Goal: Find specific page/section: Find specific page/section

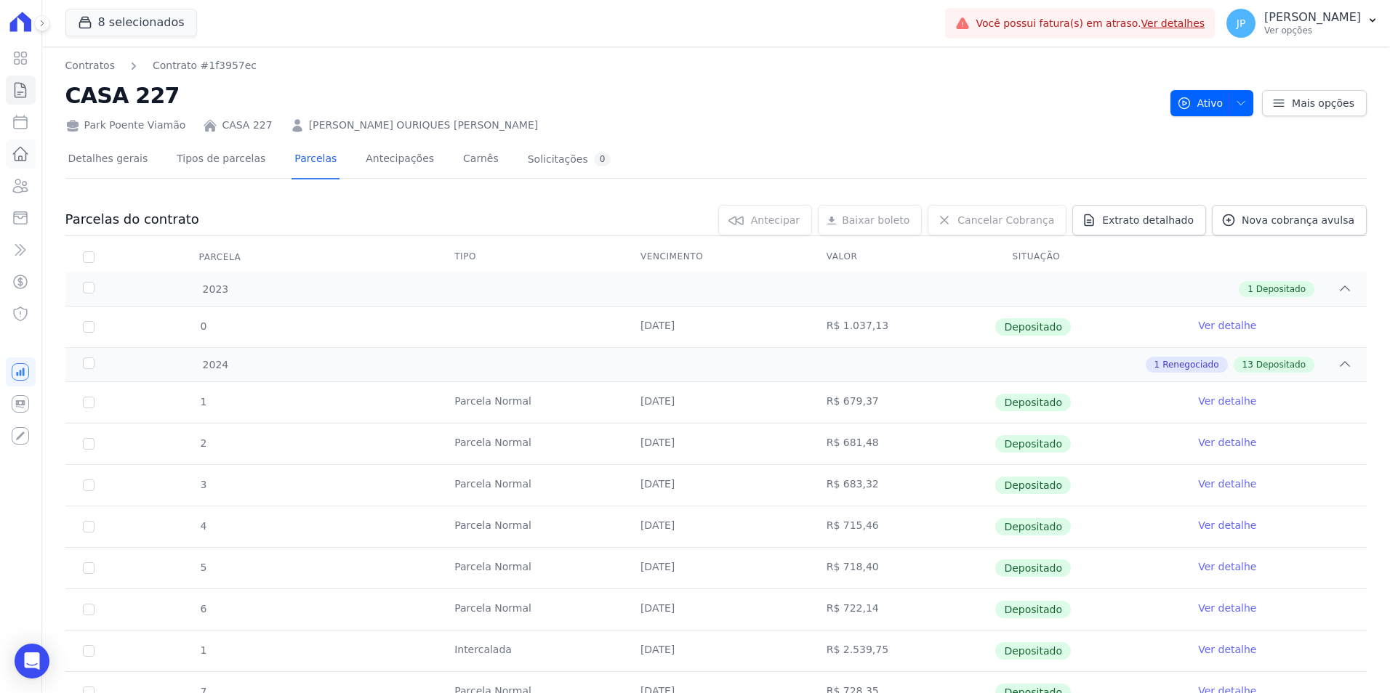
scroll to position [436, 0]
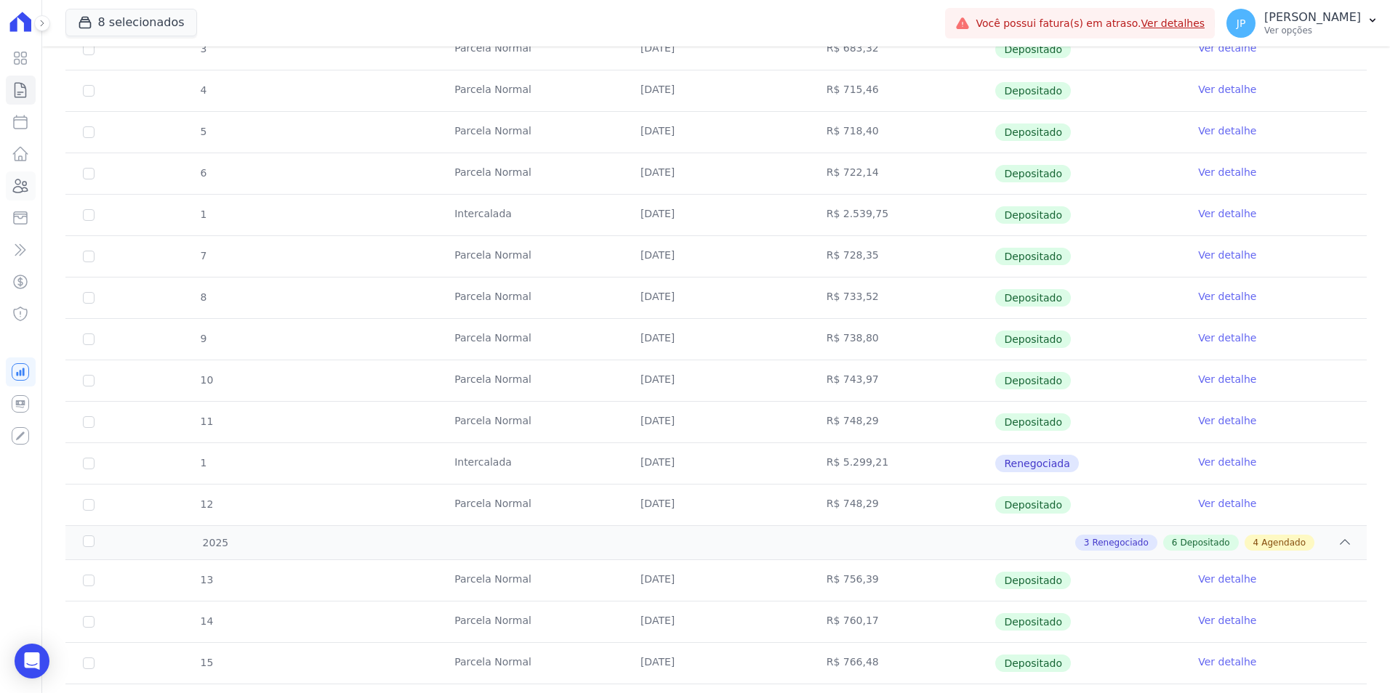
click at [17, 184] on icon at bounding box center [21, 186] width 15 height 13
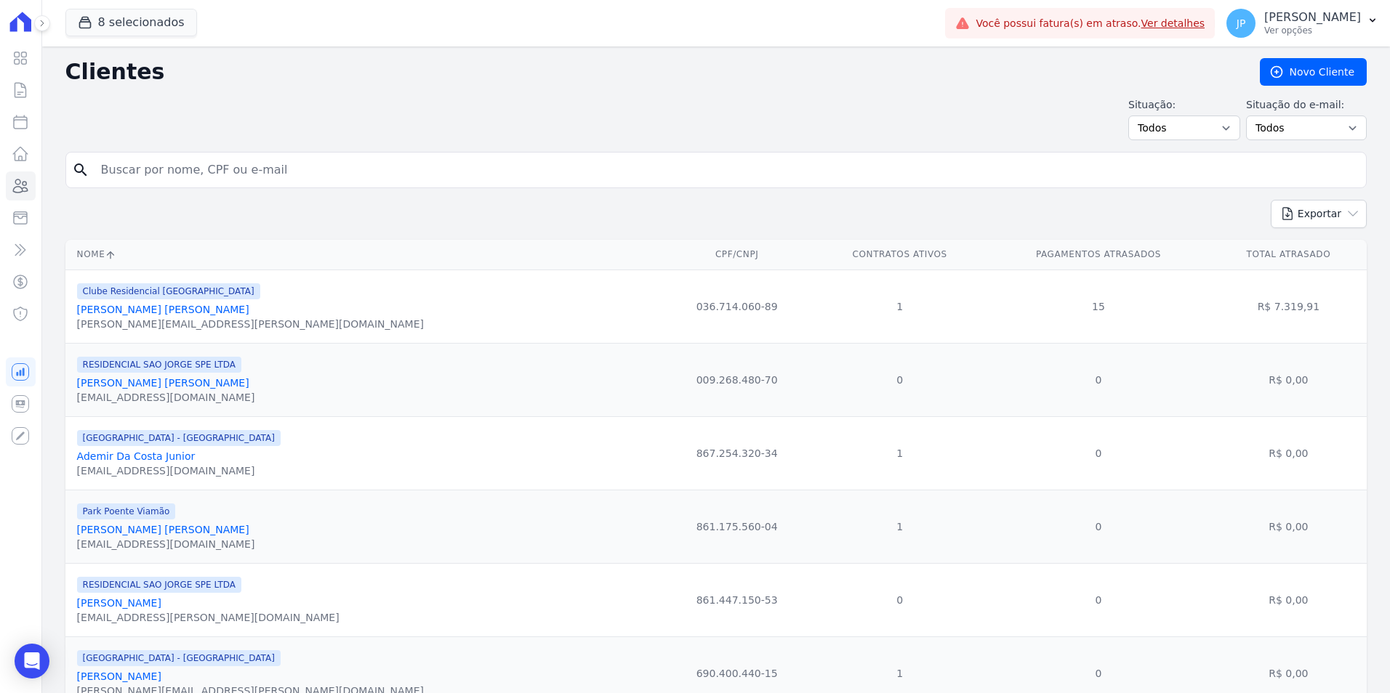
click at [152, 181] on input "search" at bounding box center [726, 170] width 1268 height 29
type input "karoline"
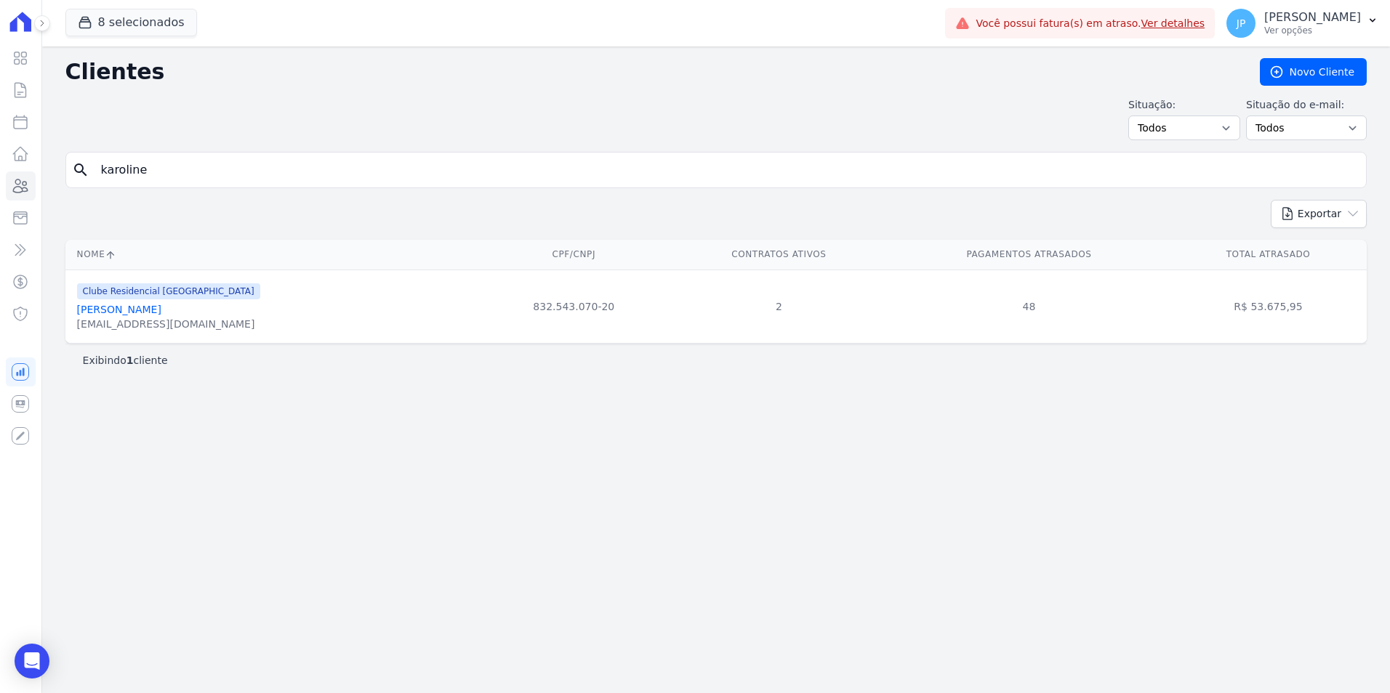
click at [141, 309] on link "[PERSON_NAME]" at bounding box center [119, 310] width 84 height 12
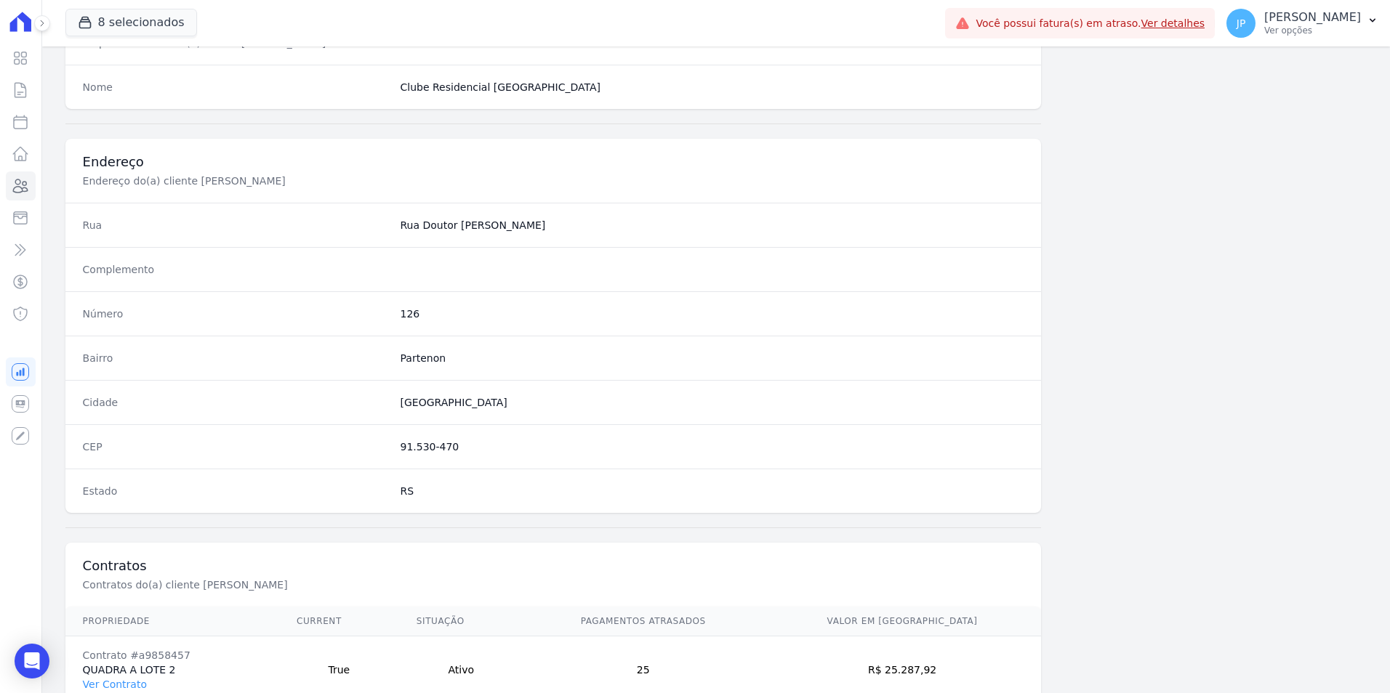
scroll to position [733, 0]
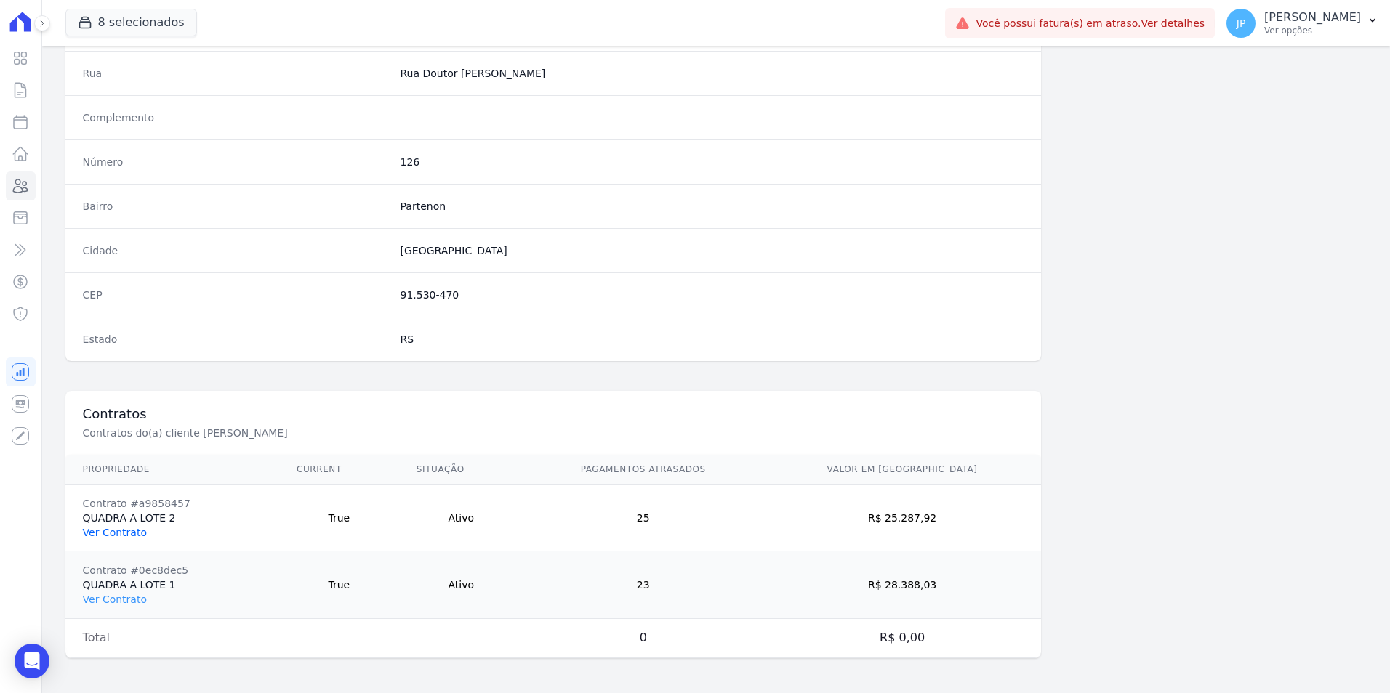
click at [113, 533] on link "Ver Contrato" at bounding box center [115, 533] width 64 height 12
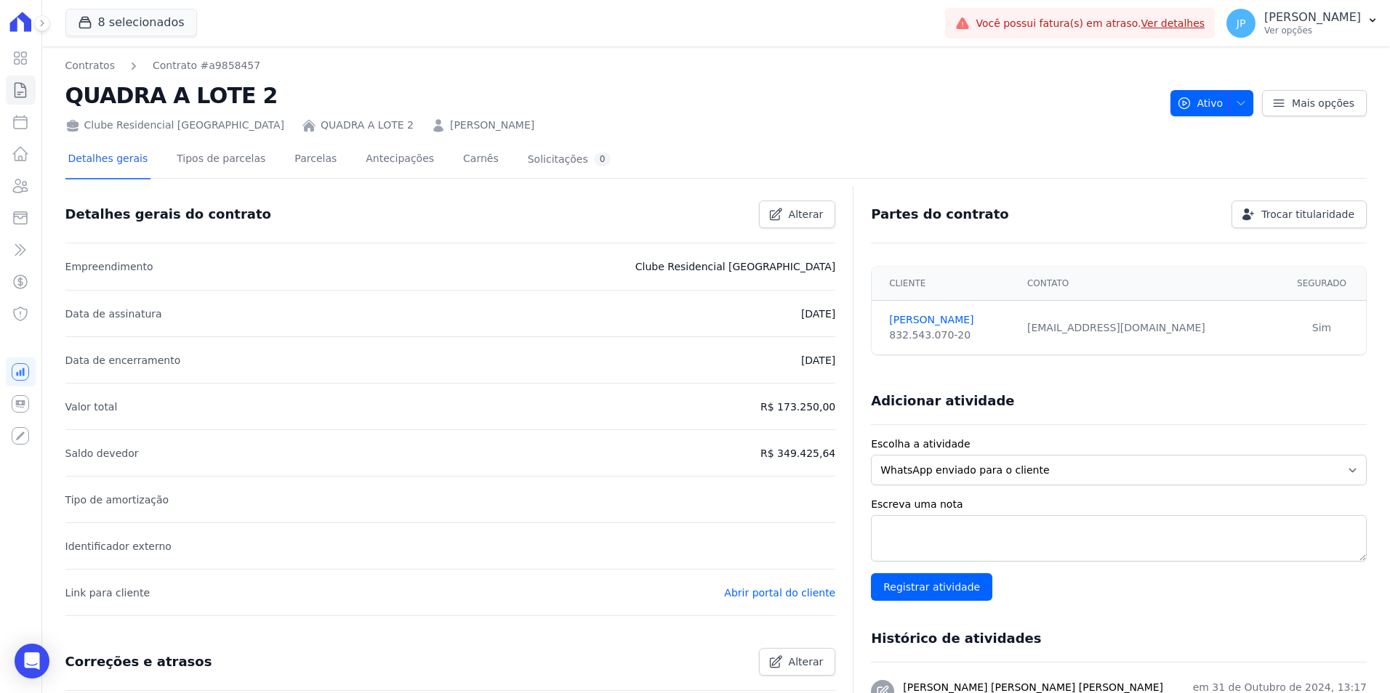
click at [318, 172] on div "Detalhes gerais Tipos de parcelas [GEOGRAPHIC_DATA] Antecipações [PERSON_NAME] …" at bounding box center [339, 160] width 549 height 39
click at [291, 152] on link "Parcelas" at bounding box center [315, 160] width 48 height 39
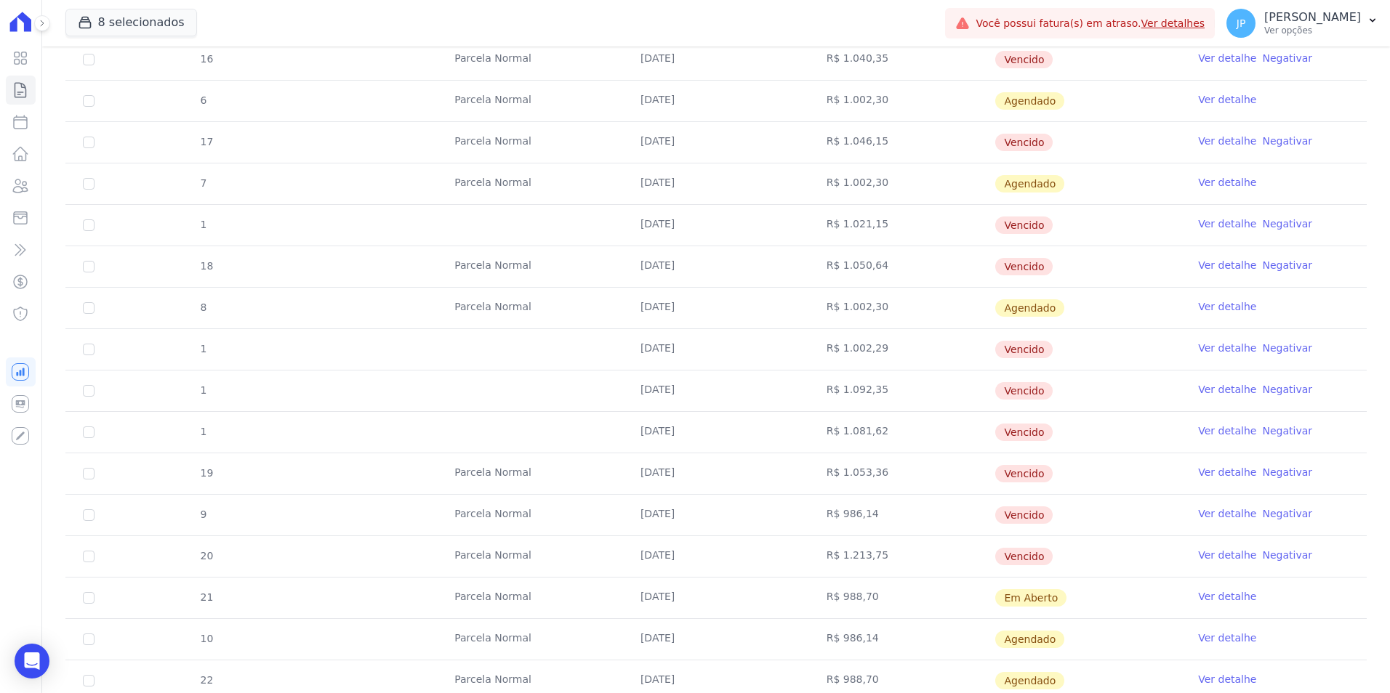
scroll to position [800, 0]
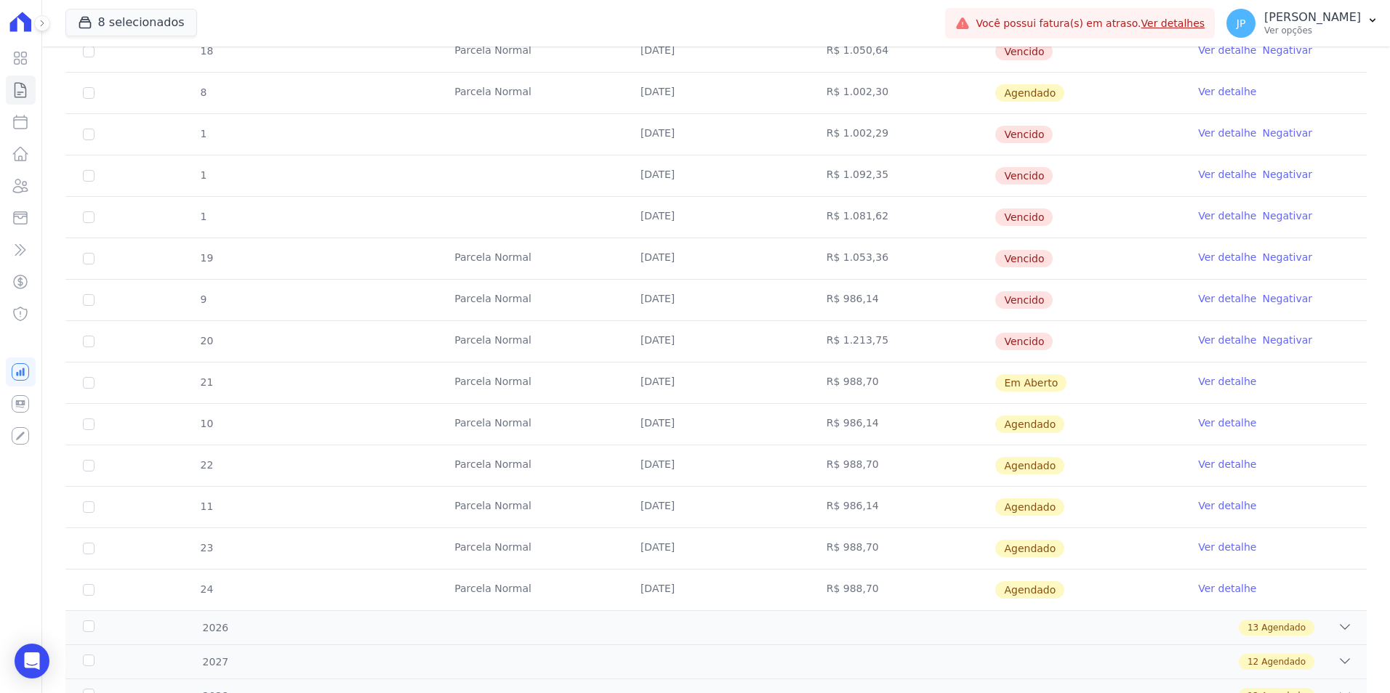
drag, startPoint x: 624, startPoint y: 340, endPoint x: 792, endPoint y: 358, distance: 168.1
click at [792, 358] on td "[DATE]" at bounding box center [716, 341] width 186 height 41
drag, startPoint x: 645, startPoint y: 429, endPoint x: 664, endPoint y: 501, distance: 74.6
click at [664, 501] on tbody "13 [GEOGRAPHIC_DATA] [DATE] R$ 1.020,03 [GEOGRAPHIC_DATA] Ver detalhe Negativar…" at bounding box center [715, 93] width 1301 height 1035
drag, startPoint x: 664, startPoint y: 501, endPoint x: 688, endPoint y: 560, distance: 63.6
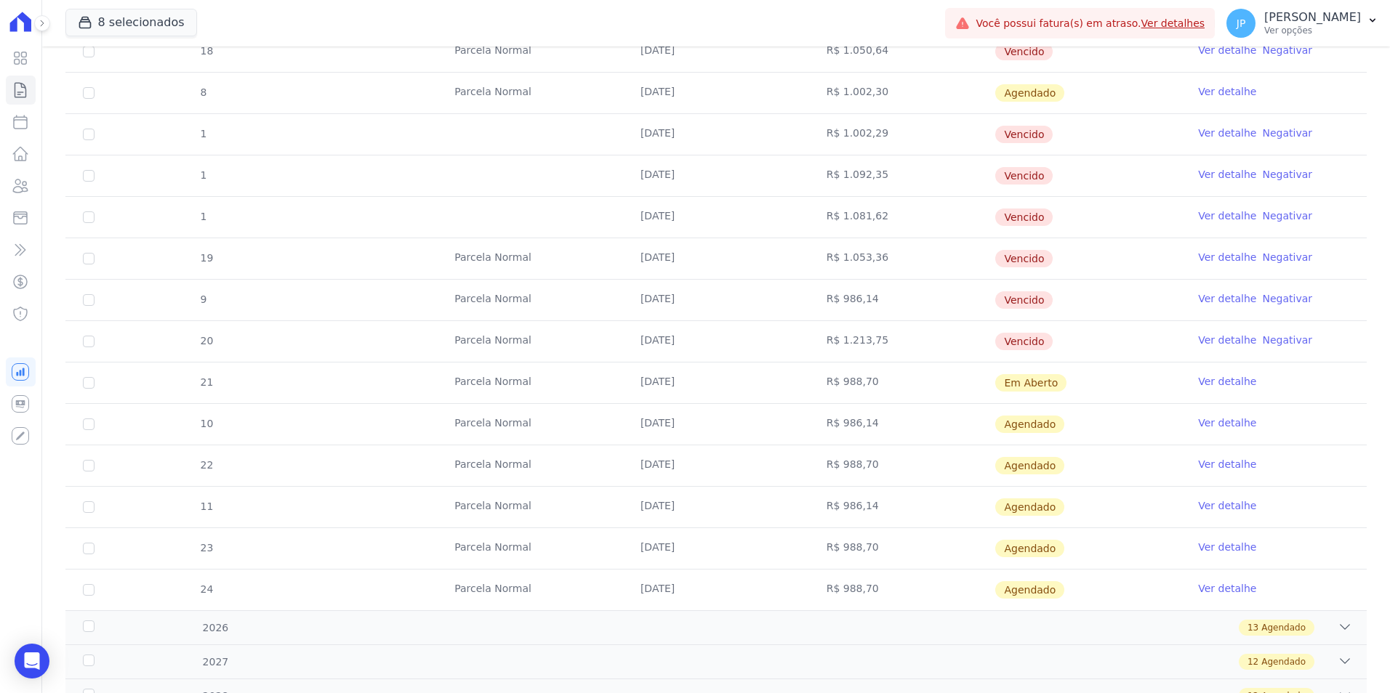
click at [688, 560] on td "[DATE]" at bounding box center [716, 548] width 186 height 41
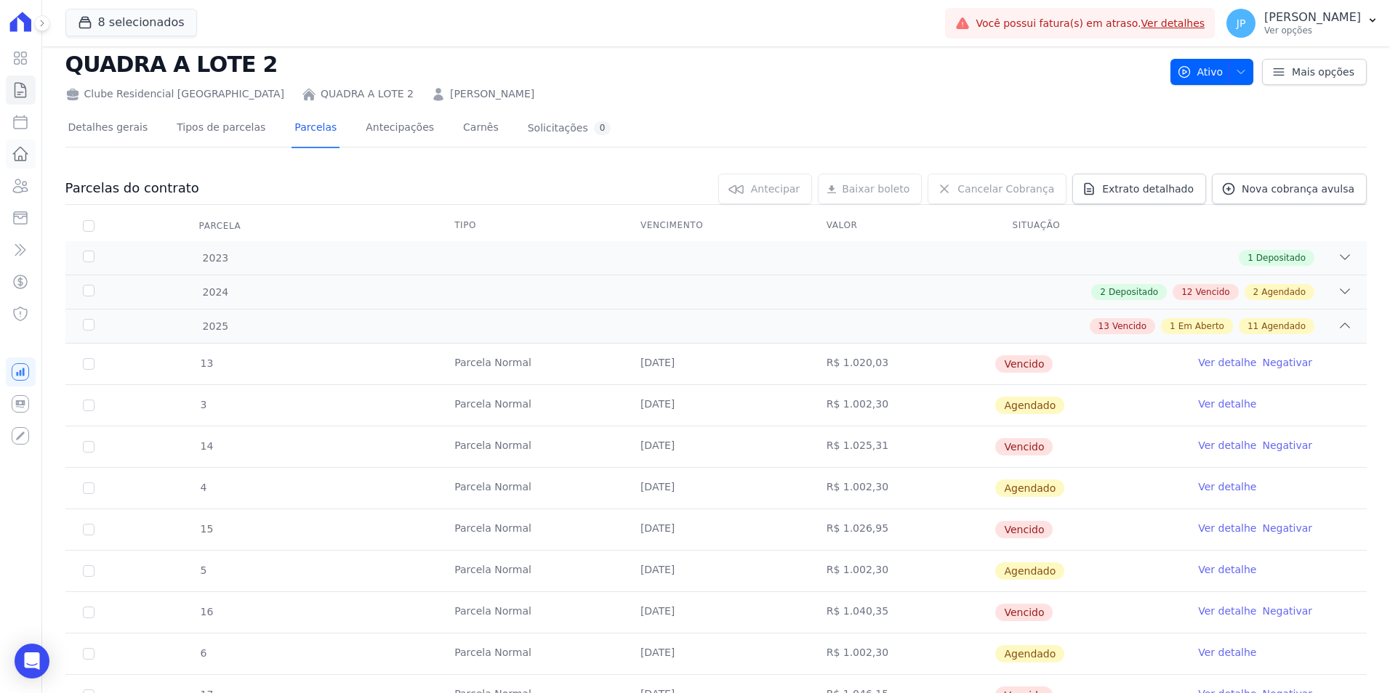
scroll to position [0, 0]
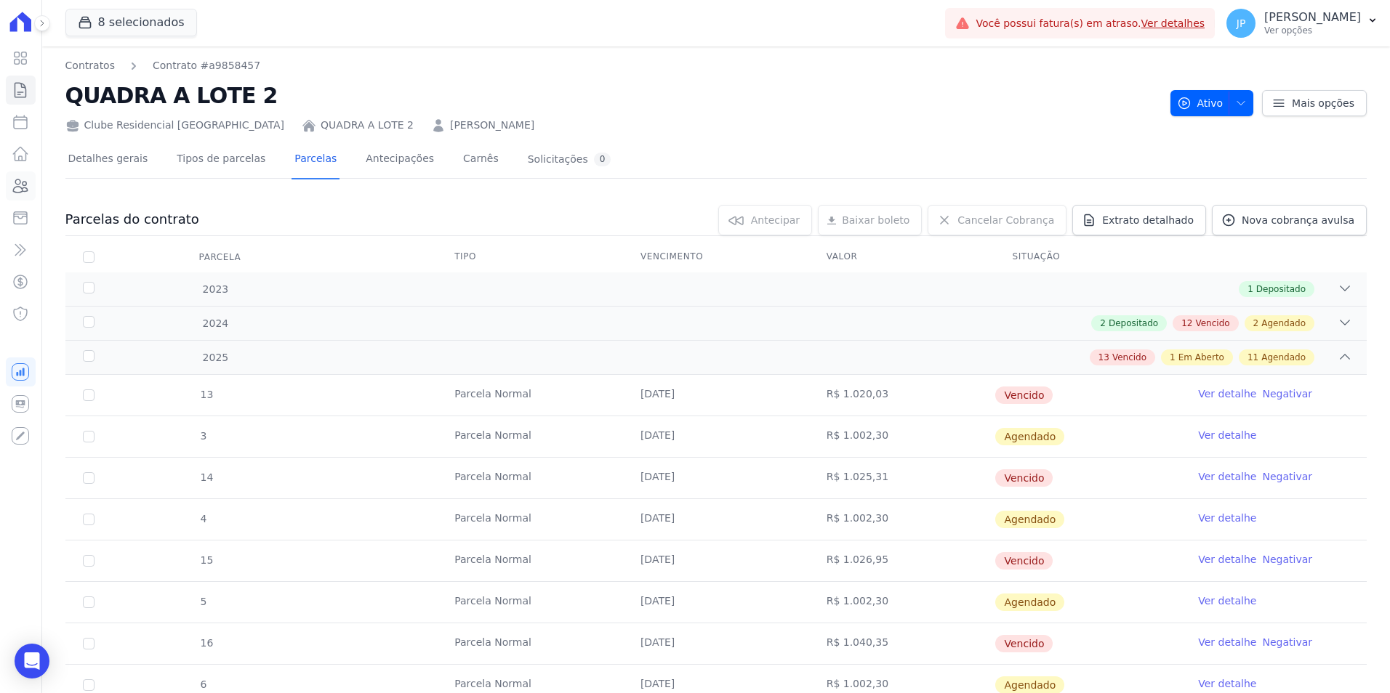
click at [25, 181] on icon at bounding box center [20, 185] width 17 height 17
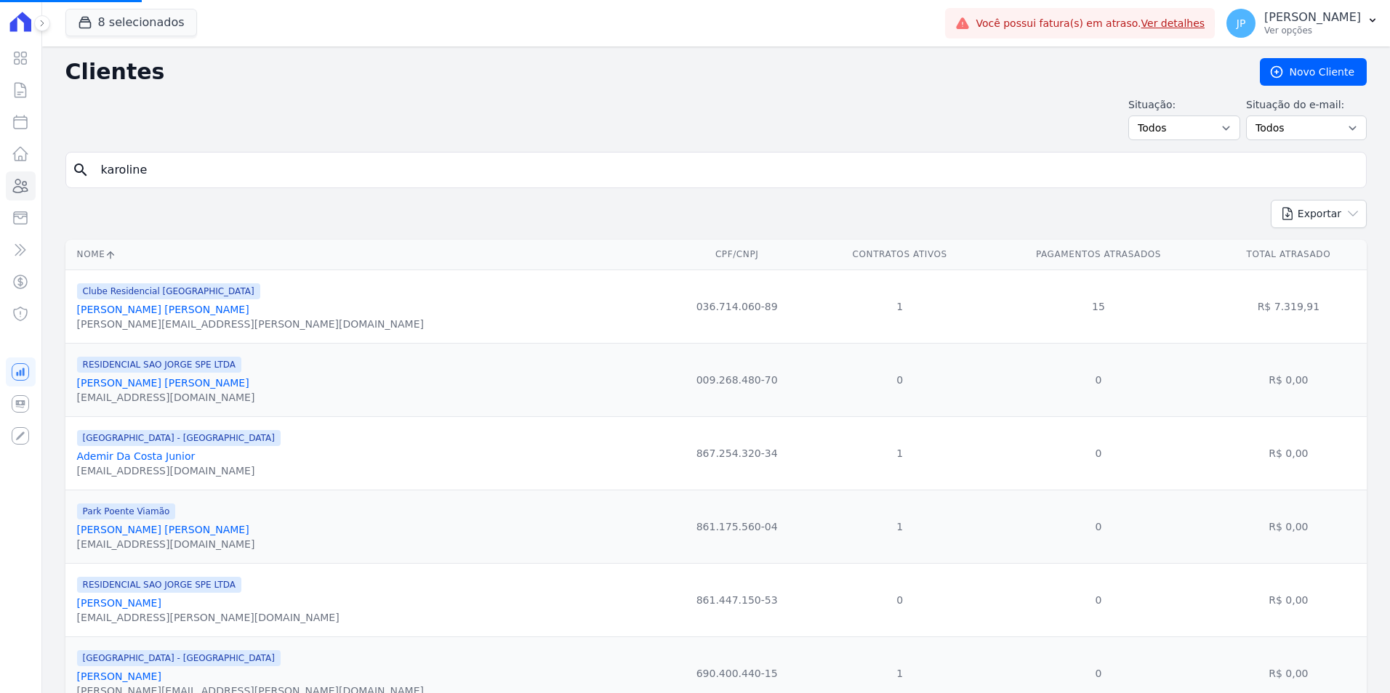
click at [235, 160] on input "karoline" at bounding box center [726, 170] width 1268 height 29
click at [221, 167] on input "search" at bounding box center [726, 170] width 1268 height 29
type input "[PERSON_NAME]"
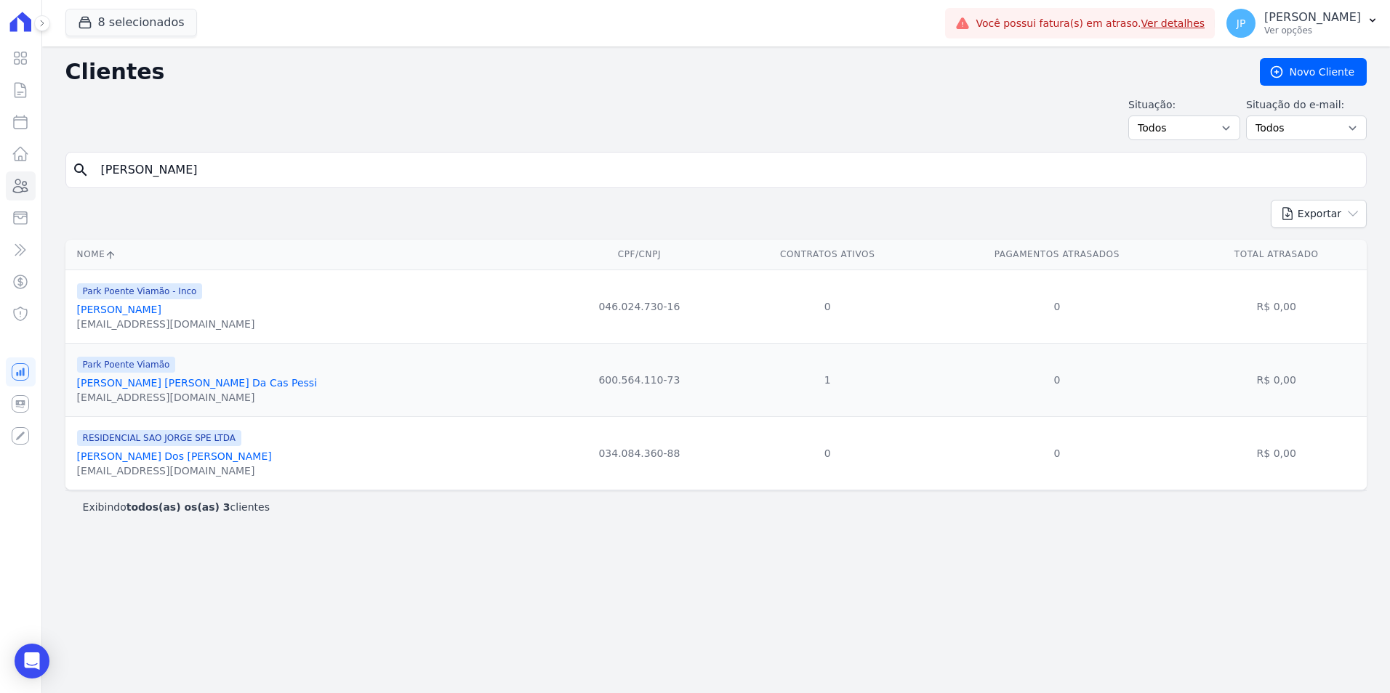
click at [126, 309] on link "[PERSON_NAME]" at bounding box center [119, 310] width 84 height 12
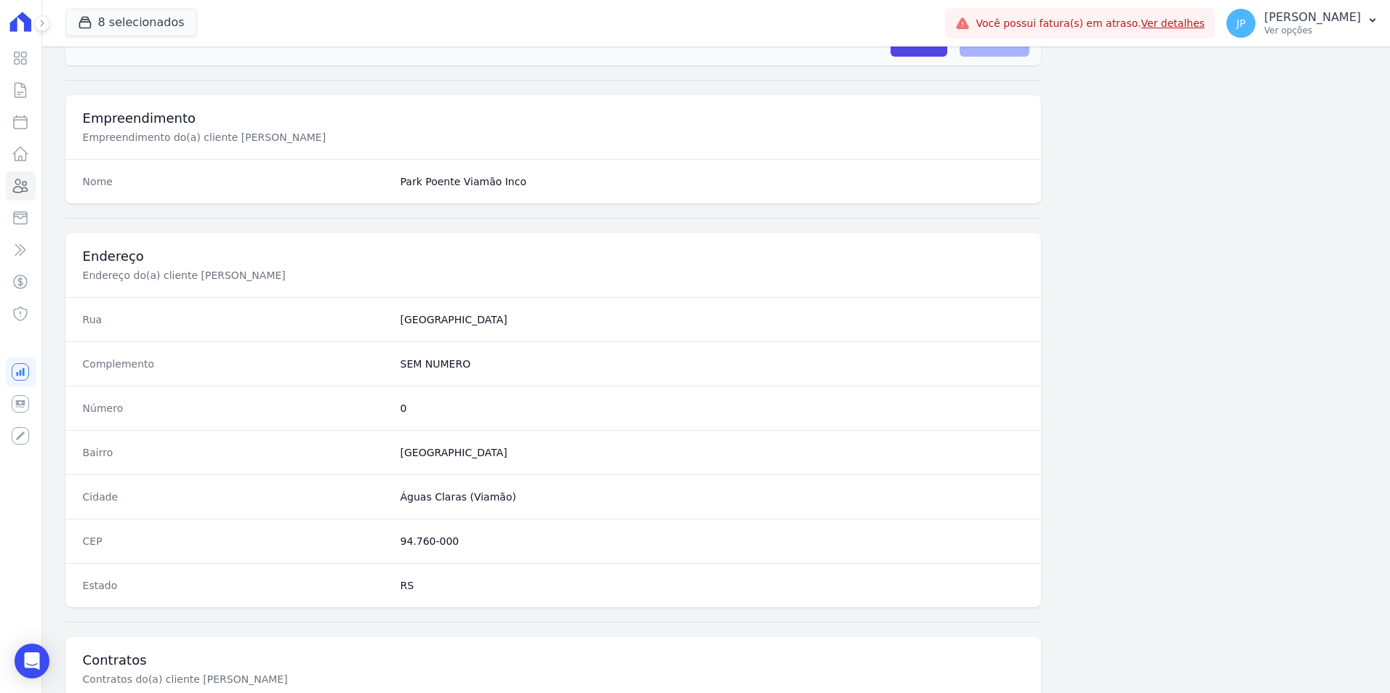
scroll to position [303, 0]
